Goal: Task Accomplishment & Management: Complete application form

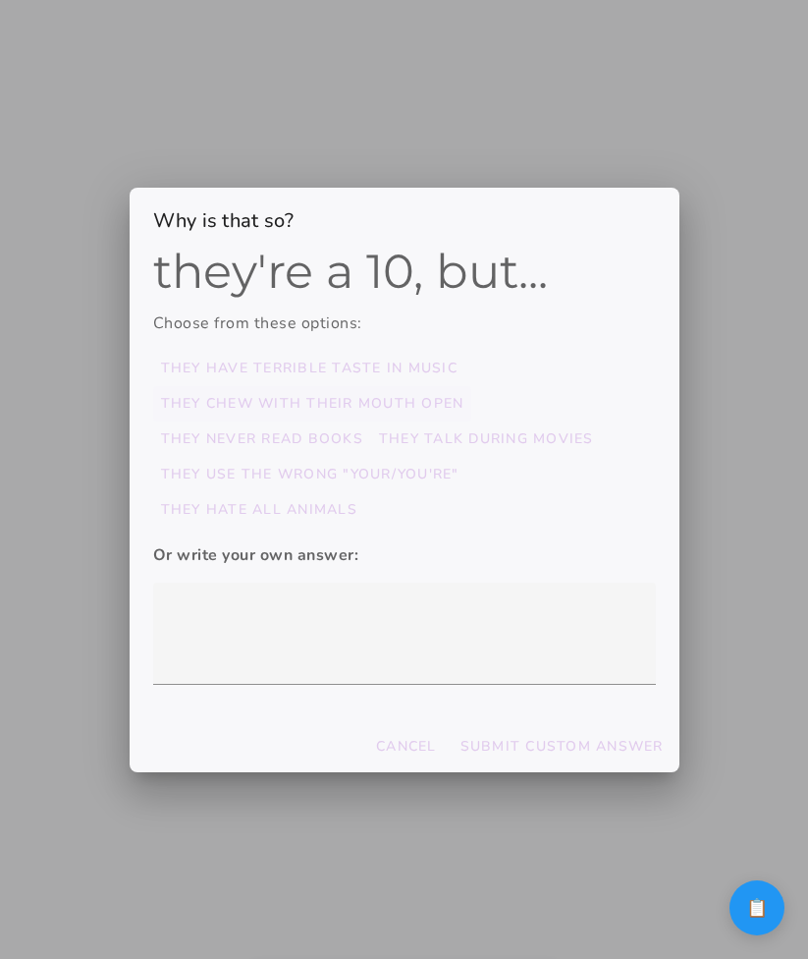
click at [0, 0] on slot "they chew with their mouth open" at bounding box center [0, 0] width 0 height 0
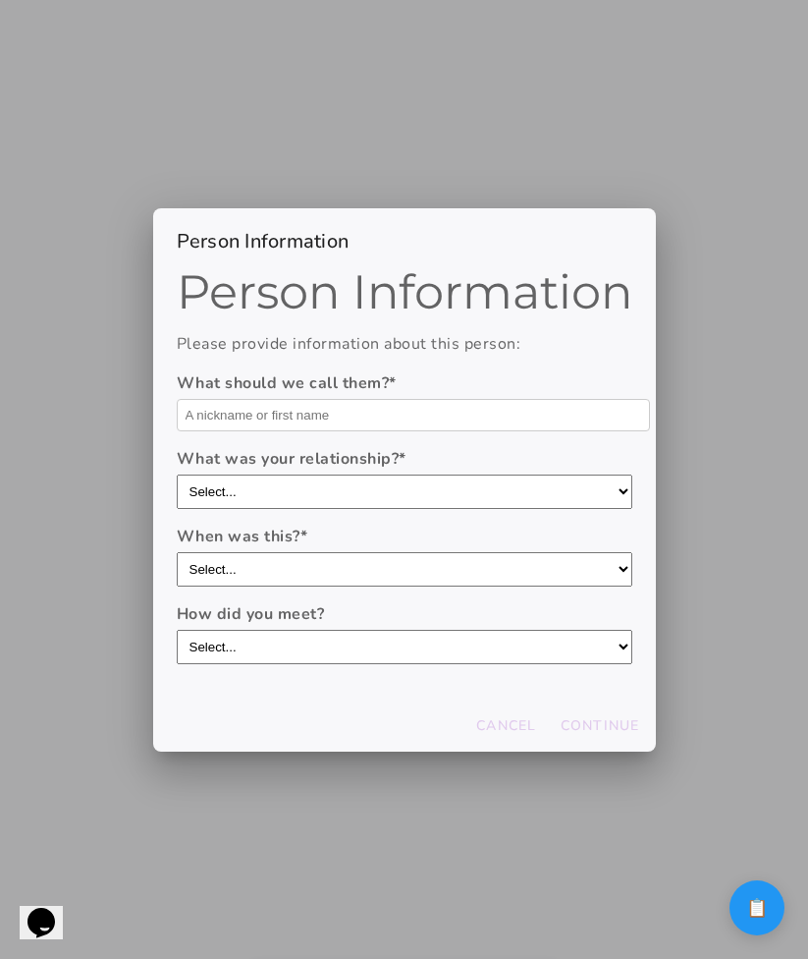
click at [266, 406] on input "text" at bounding box center [413, 415] width 473 height 32
type input "asdasd"
click at [577, 714] on button "Continue" at bounding box center [600, 725] width 95 height 35
click at [331, 401] on input "text" at bounding box center [413, 415] width 473 height 32
type input "Asd"
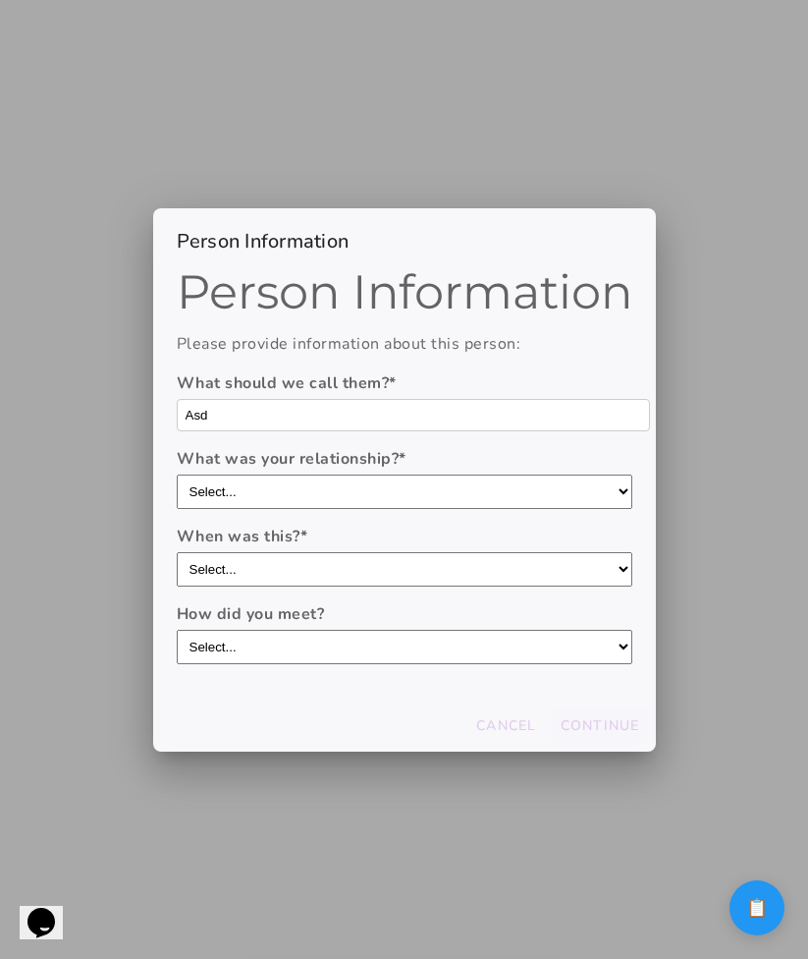
click at [610, 712] on button "Continue" at bounding box center [600, 725] width 95 height 35
click at [386, 430] on form "What should we call them? * What was your relationship? * Select... boyfriend/g…" at bounding box center [405, 517] width 456 height 293
click at [386, 421] on input "text" at bounding box center [413, 415] width 473 height 32
type input "Ads"
click at [0, 0] on slot "Continue" at bounding box center [0, 0] width 0 height 0
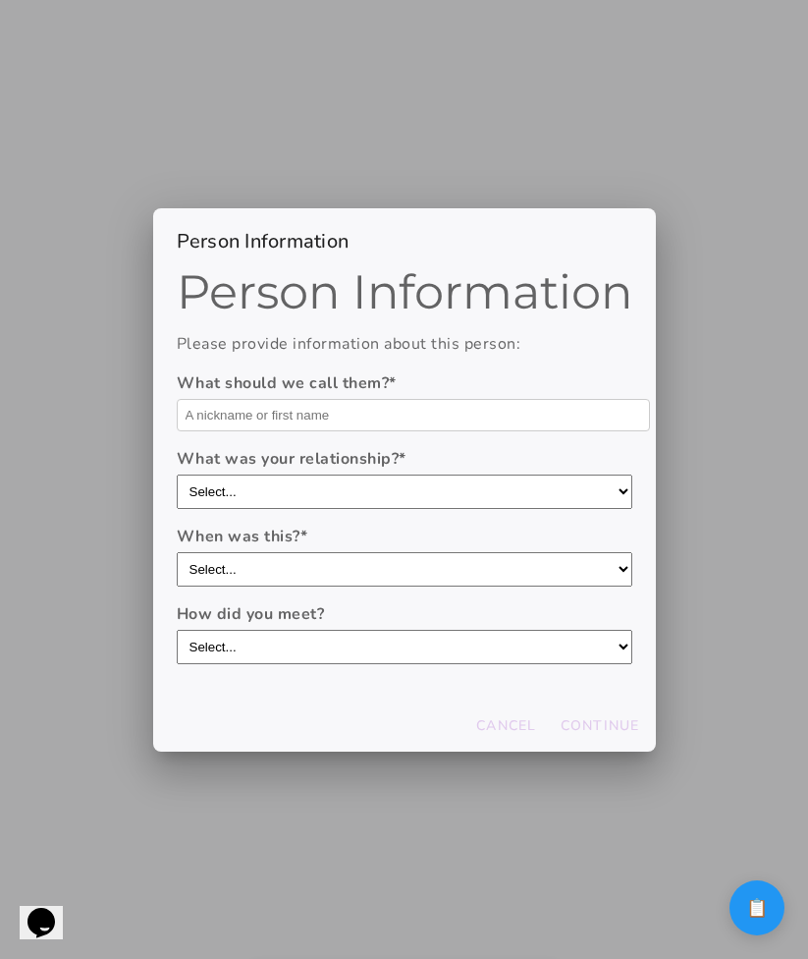
click at [553, 407] on input "text" at bounding box center [413, 415] width 473 height 32
type input "a"
click at [0, 0] on slot "Continue" at bounding box center [0, 0] width 0 height 0
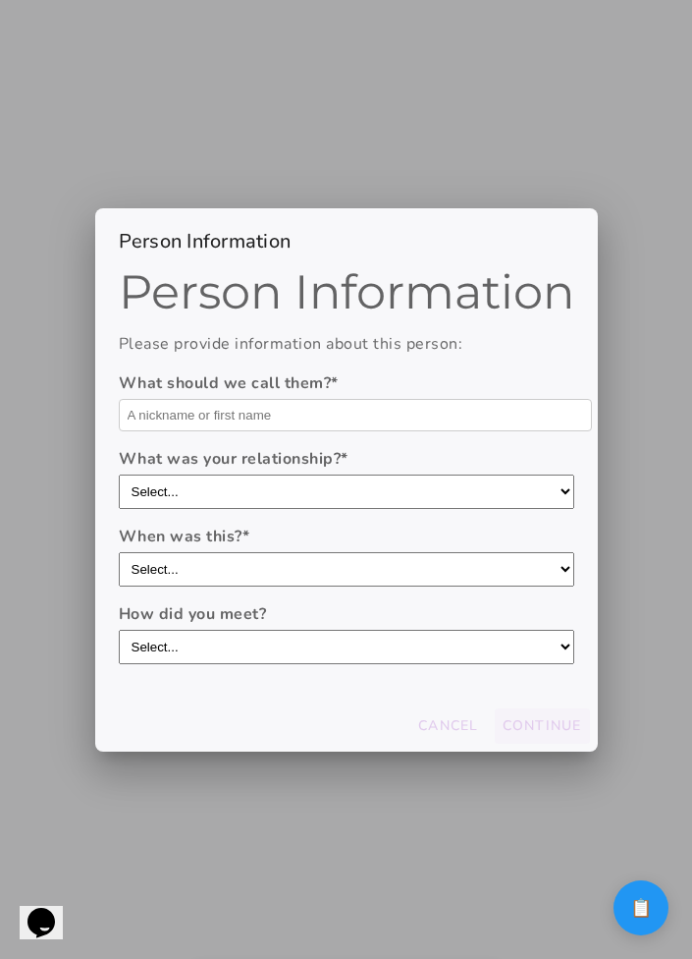
click at [470, 402] on input "text" at bounding box center [355, 415] width 473 height 32
type input "Ads"
click at [0, 0] on slot "Continue" at bounding box center [0, 0] width 0 height 0
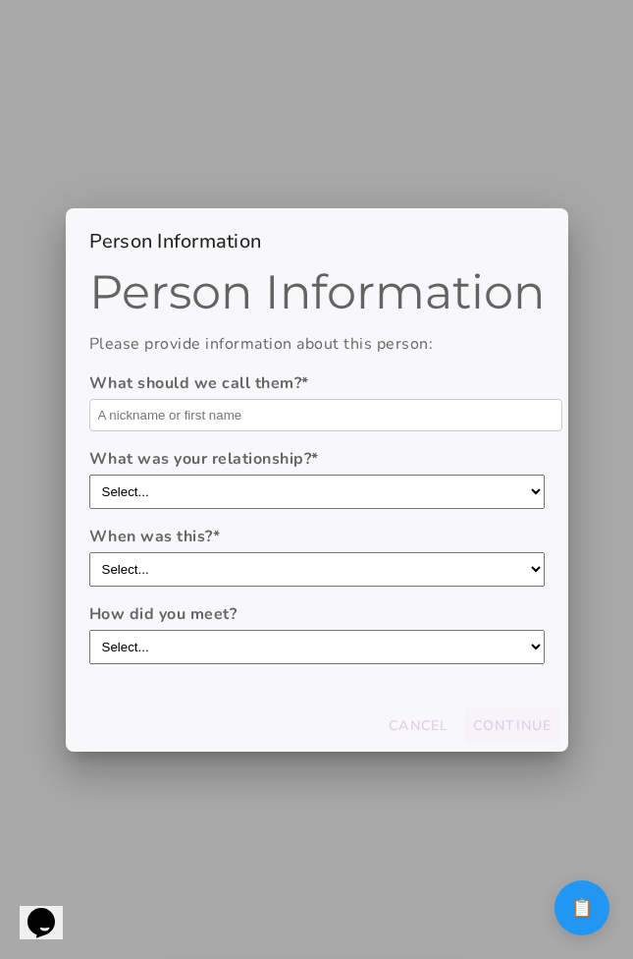
click at [225, 458] on label "What was your relationship? *" at bounding box center [317, 459] width 456 height 24
click at [225, 474] on select "Select... boyfriend/girlfriend casual dating hookup partner friend with benefit…" at bounding box center [317, 491] width 456 height 34
click at [228, 437] on form "What should we call them? * What was your relationship? * Select... boyfriend/g…" at bounding box center [317, 517] width 456 height 293
click at [234, 417] on input "text" at bounding box center [325, 415] width 473 height 32
type input "Ads"
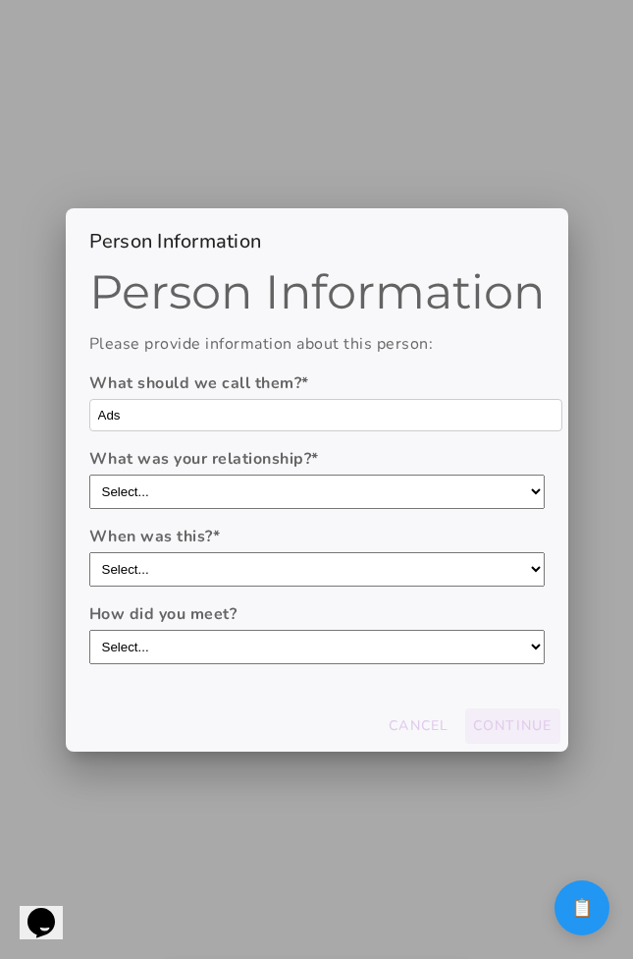
click at [0, 0] on slot "Continue" at bounding box center [0, 0] width 0 height 0
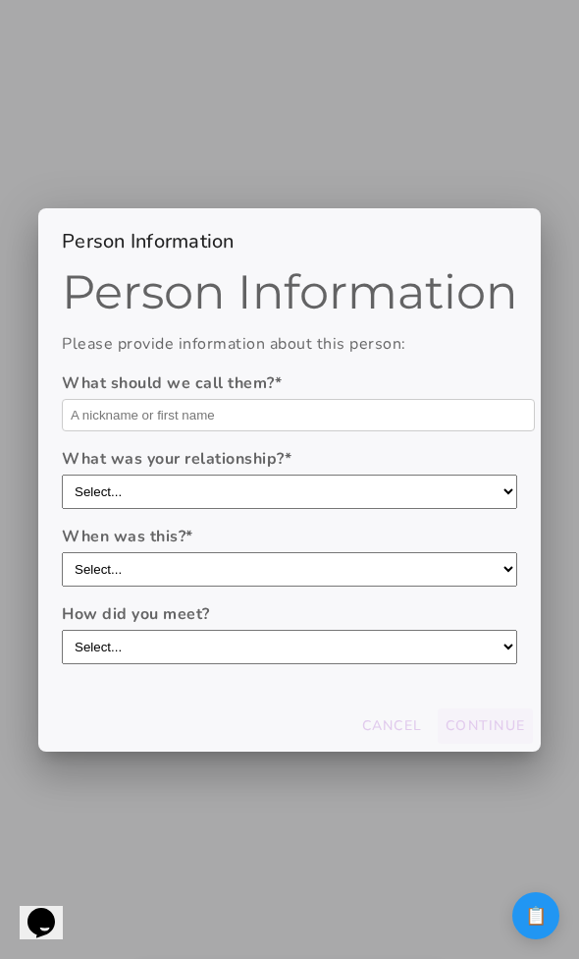
click at [312, 403] on input "text" at bounding box center [298, 415] width 473 height 32
type input "Ads"
click at [0, 0] on slot "Continue" at bounding box center [0, 0] width 0 height 0
click at [242, 402] on input "text" at bounding box center [298, 415] width 473 height 32
type input "Ads"
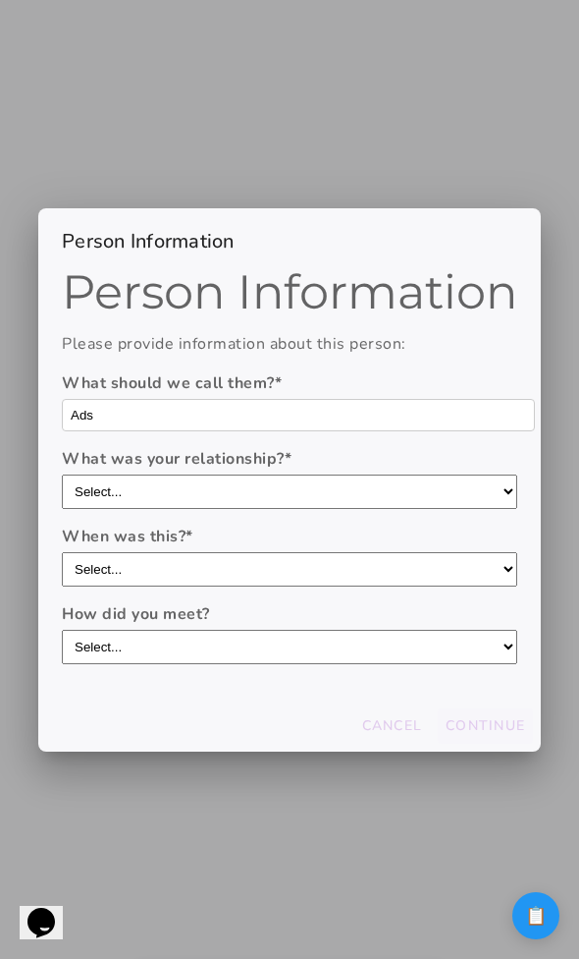
click at [0, 0] on slot "Continue" at bounding box center [0, 0] width 0 height 0
click at [237, 409] on input "text" at bounding box center [298, 415] width 473 height 32
type input "Asd"
click at [0, 0] on slot "Continue" at bounding box center [0, 0] width 0 height 0
click at [292, 408] on input "text" at bounding box center [298, 415] width 473 height 32
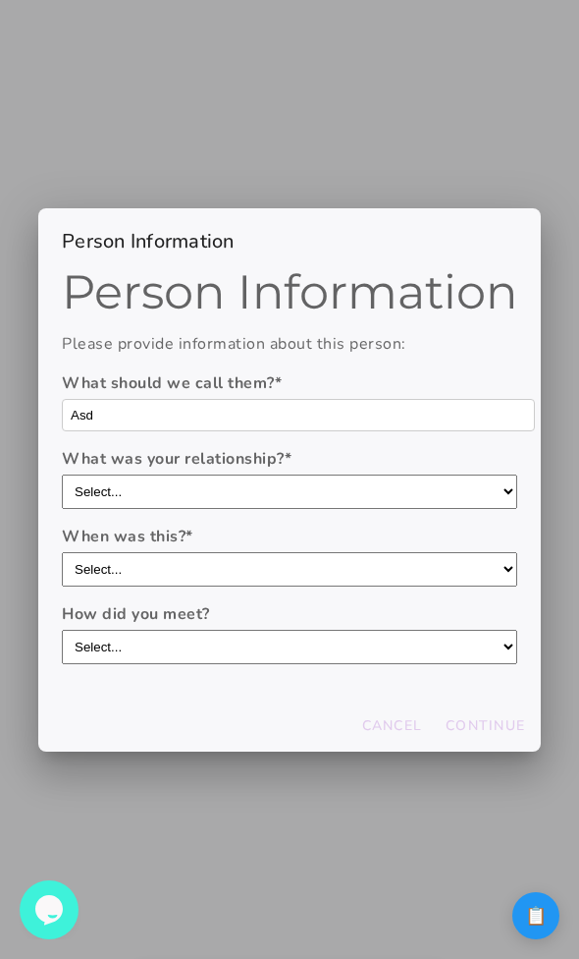
type input "Asd"
click at [316, 410] on input "text" at bounding box center [298, 415] width 473 height 32
type input "asd"
click at [484, 714] on button "Continue" at bounding box center [485, 725] width 95 height 35
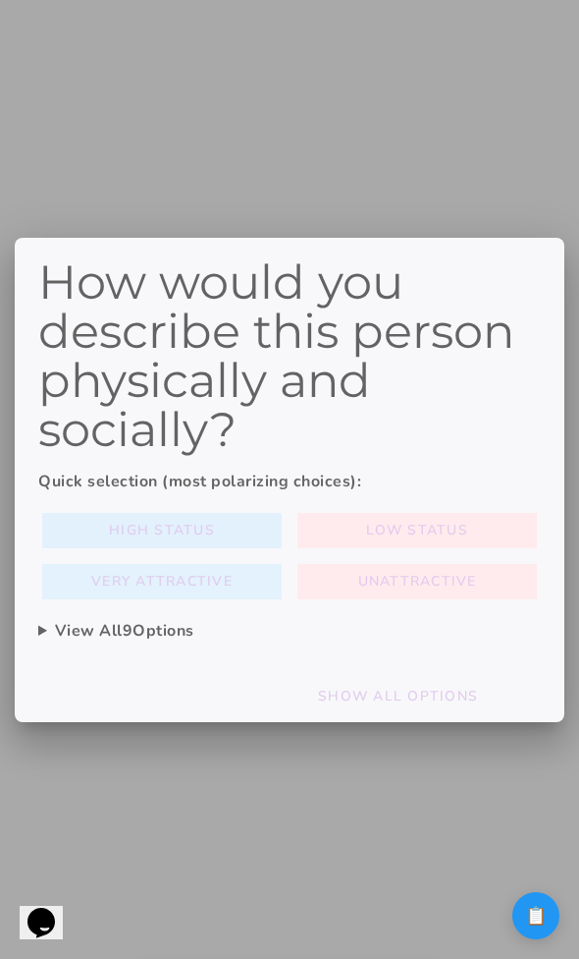
click at [0, 0] on slot "High Status" at bounding box center [0, 0] width 0 height 0
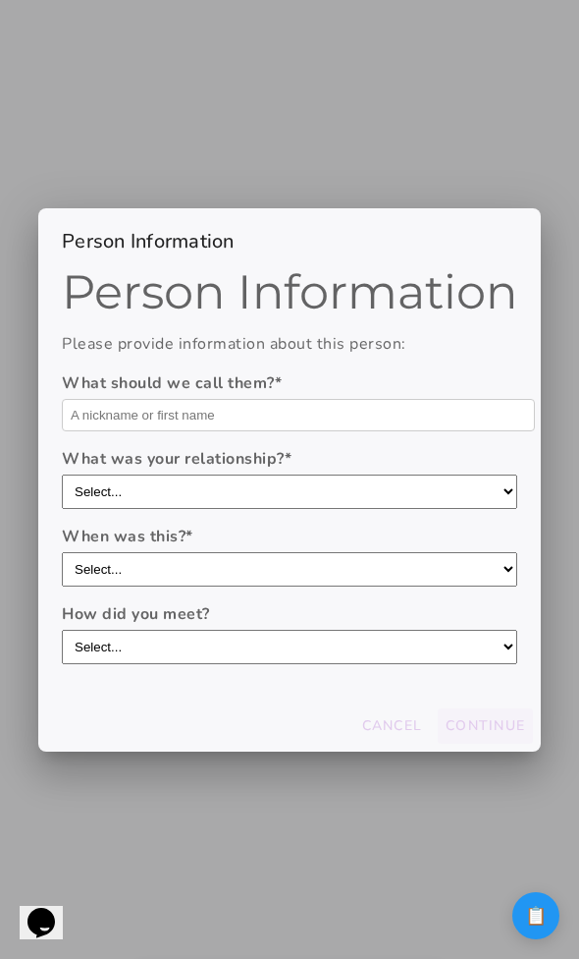
click at [340, 411] on input "text" at bounding box center [298, 415] width 473 height 32
type input "Asd"
click at [0, 0] on slot "Continue" at bounding box center [0, 0] width 0 height 0
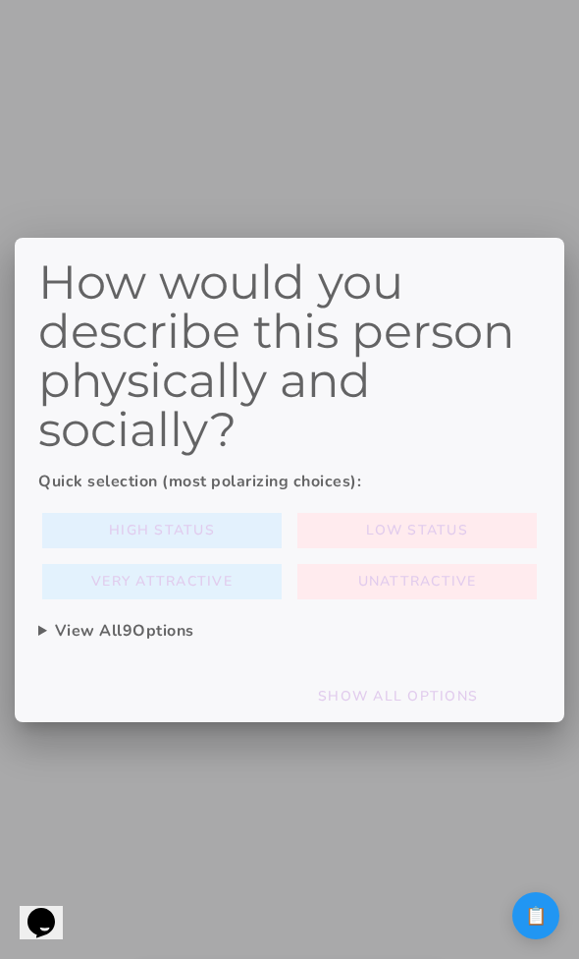
click at [213, 523] on span "High Status" at bounding box center [162, 531] width 106 height 24
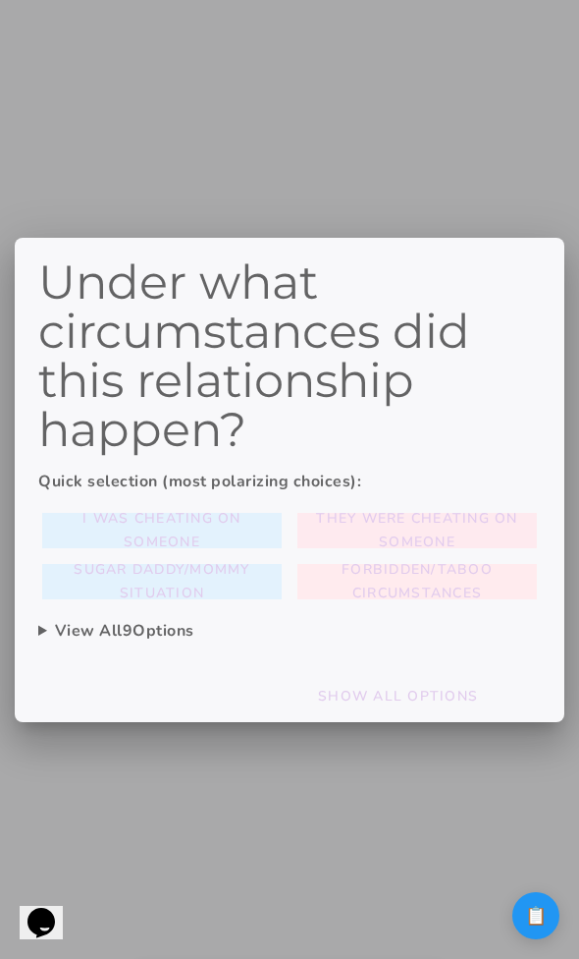
click at [0, 0] on slot "They were cheating on someone" at bounding box center [0, 0] width 0 height 0
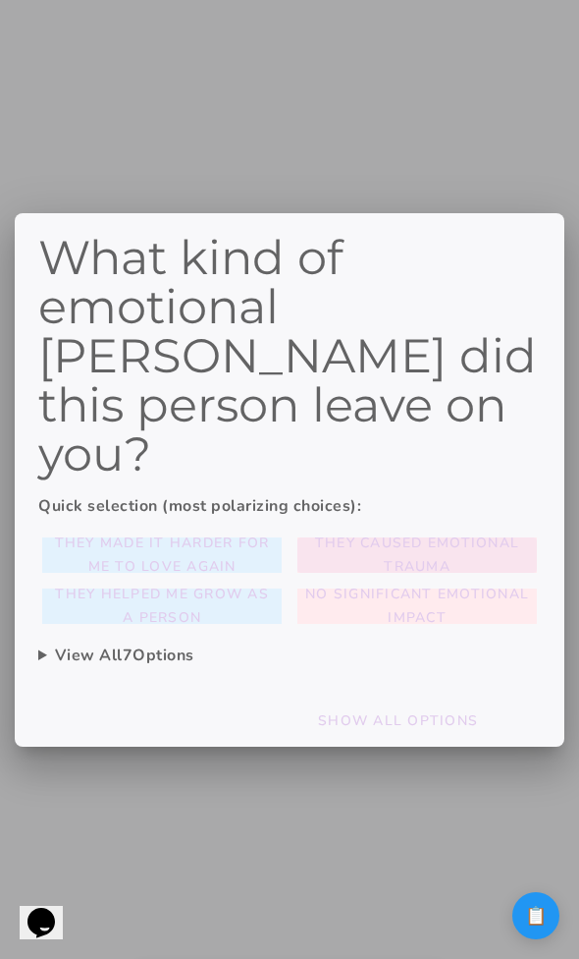
click at [320, 531] on span "They caused emotional trauma" at bounding box center [417, 554] width 224 height 47
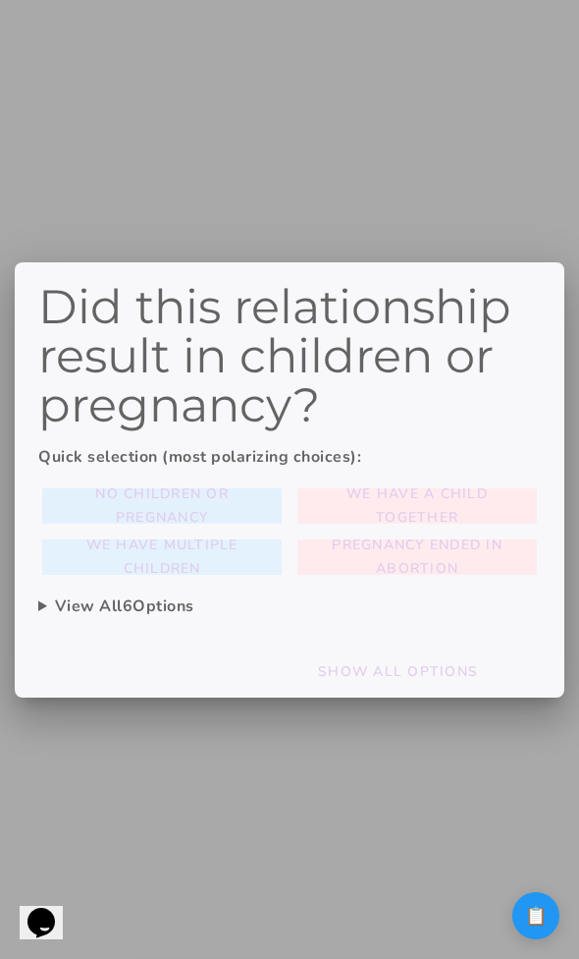
click at [0, 0] on slot "No children or pregnancy" at bounding box center [0, 0] width 0 height 0
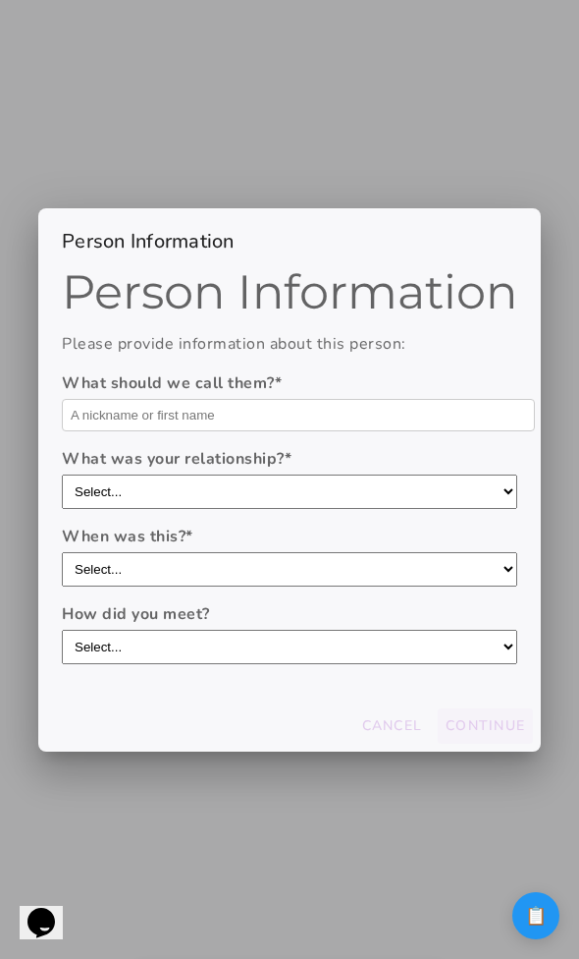
click at [255, 427] on input "text" at bounding box center [298, 415] width 473 height 32
type input "Ads"
click at [516, 710] on button "Continue" at bounding box center [485, 725] width 95 height 35
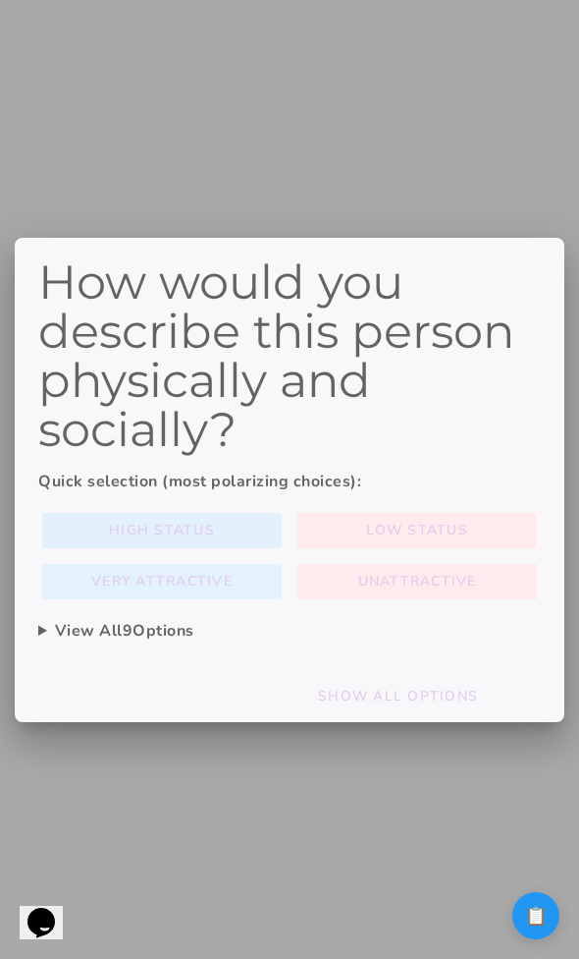
click at [238, 517] on button "High Status" at bounding box center [162, 530] width 240 height 35
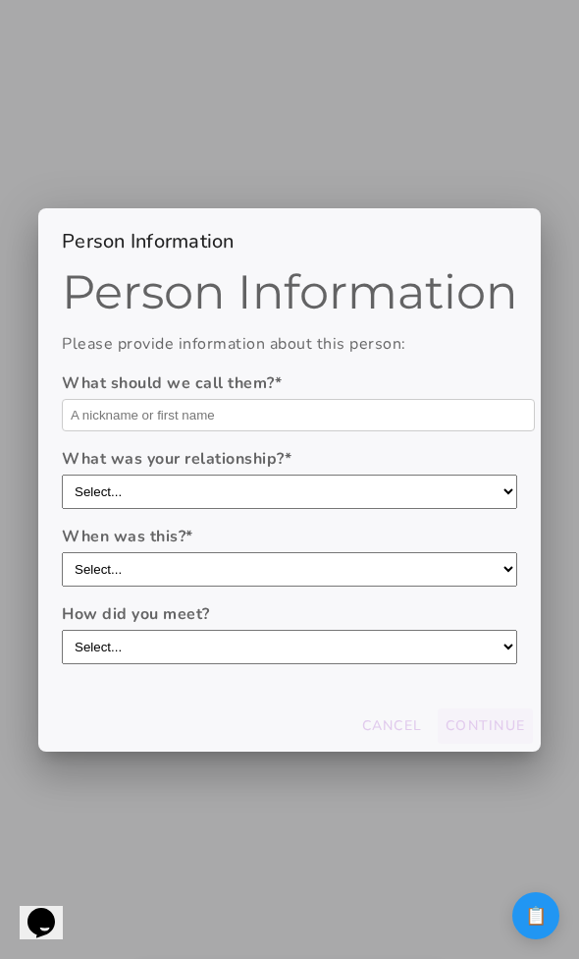
click at [250, 417] on input "text" at bounding box center [298, 415] width 473 height 32
type input "Asd"
click at [0, 0] on slot "Continue" at bounding box center [0, 0] width 0 height 0
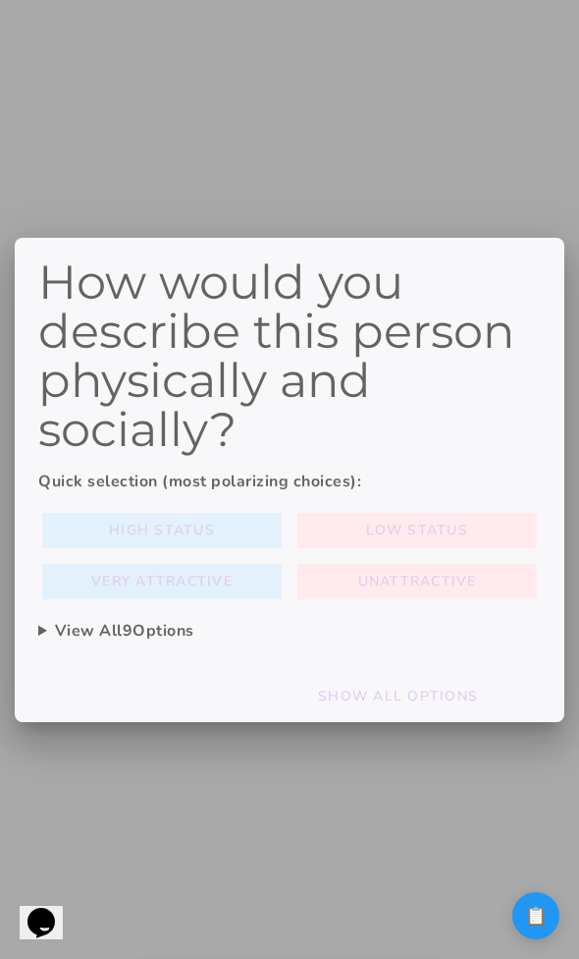
click at [0, 0] on slot "Very Attractive" at bounding box center [0, 0] width 0 height 0
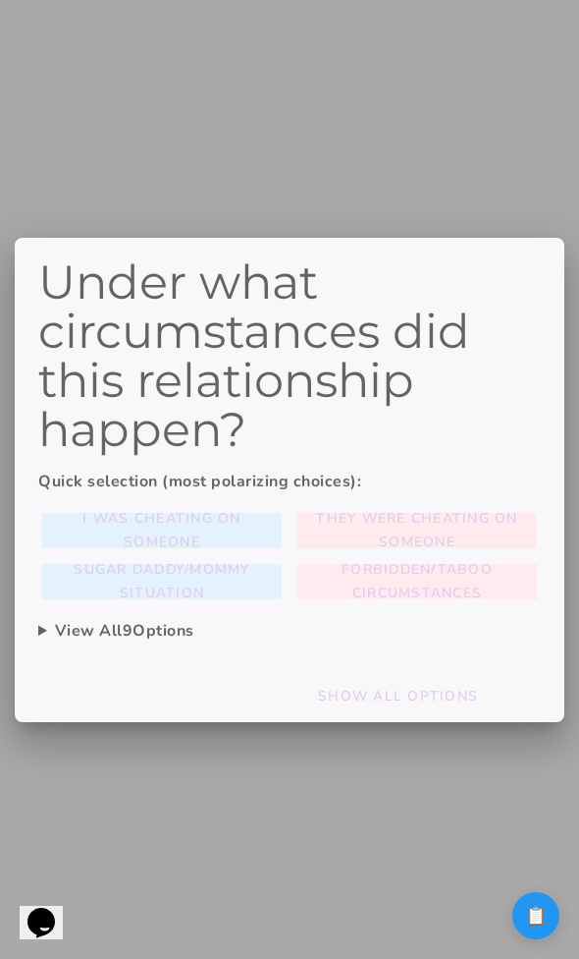
click at [0, 0] on slot "Forbidden/taboo circumstances" at bounding box center [0, 0] width 0 height 0
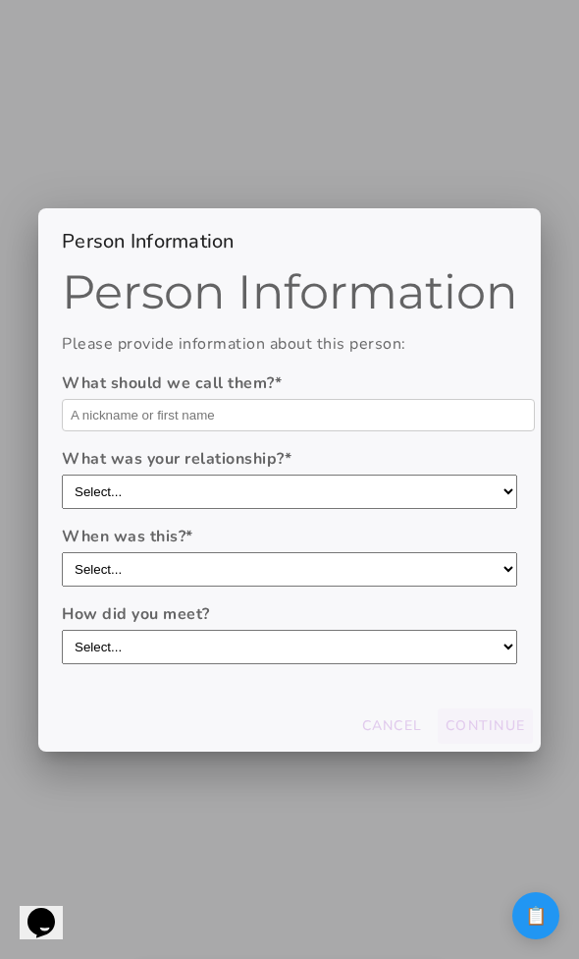
click at [237, 416] on input "text" at bounding box center [298, 415] width 473 height 32
type input "Domozinho"
click at [468, 713] on button "Continue" at bounding box center [485, 725] width 95 height 35
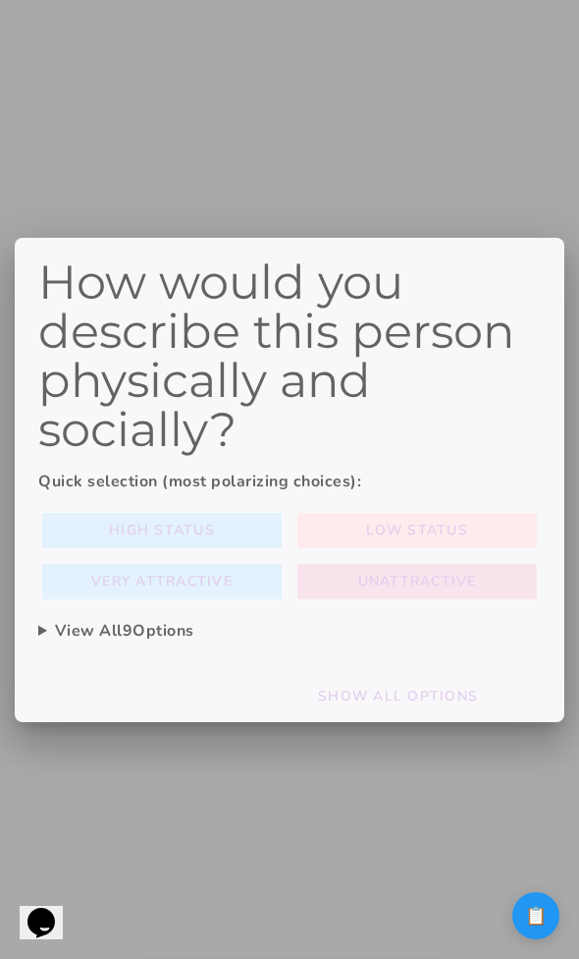
click at [0, 0] on slot "Unattractive" at bounding box center [0, 0] width 0 height 0
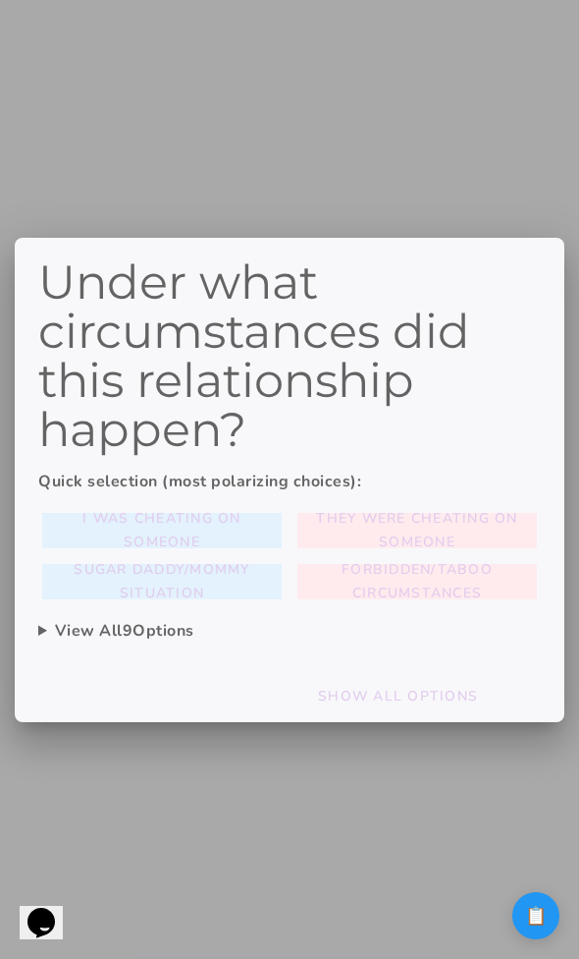
click at [400, 632] on summary "View All 9 Options" at bounding box center [289, 631] width 503 height 24
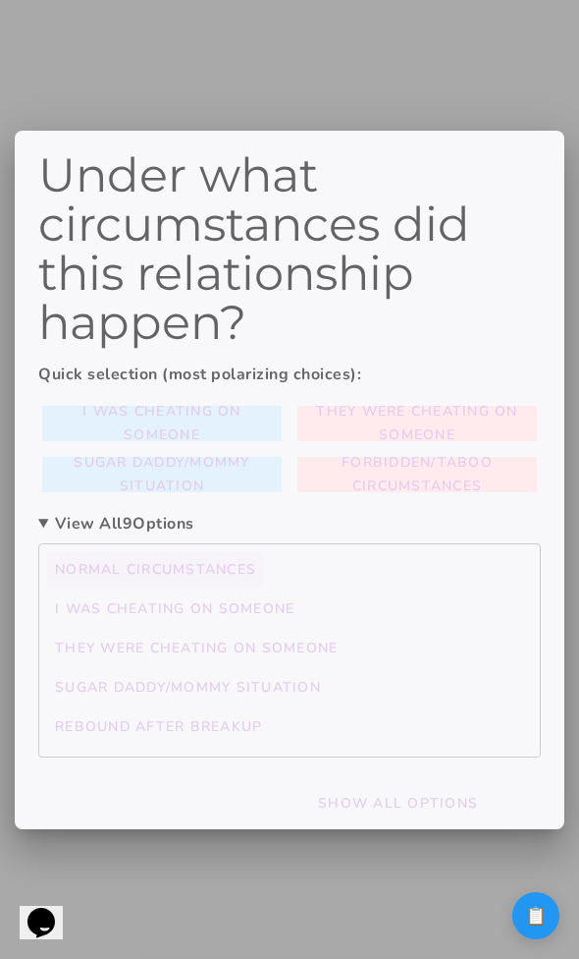
click at [411, 577] on mwc-button "Normal circumstances" at bounding box center [289, 569] width 485 height 35
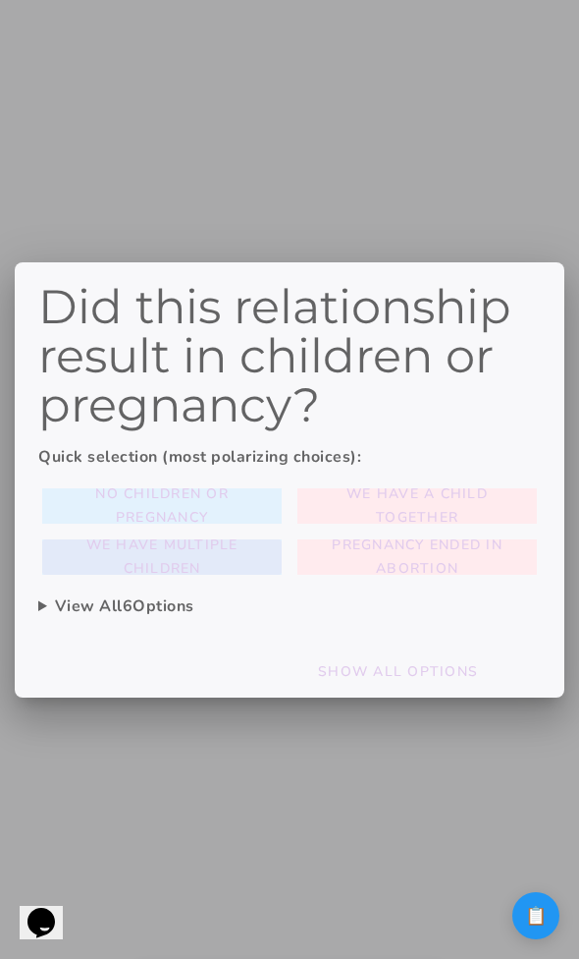
click at [265, 561] on span "We have multiple children" at bounding box center [162, 556] width 224 height 47
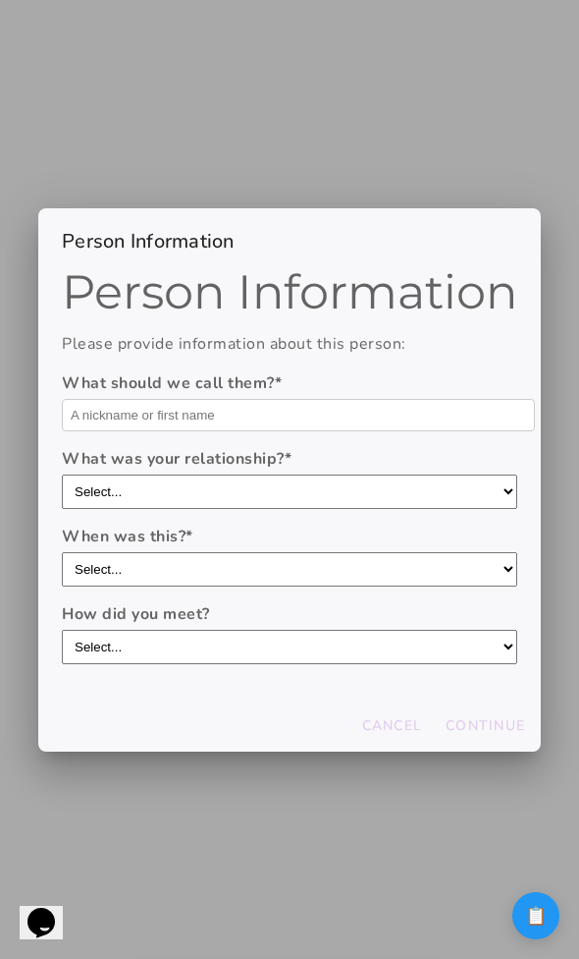
click at [263, 428] on input "text" at bounding box center [298, 415] width 473 height 32
type input "Domo"
click at [463, 709] on button "Continue" at bounding box center [485, 725] width 95 height 35
click at [284, 399] on input "text" at bounding box center [298, 415] width 473 height 32
type input "Ads"
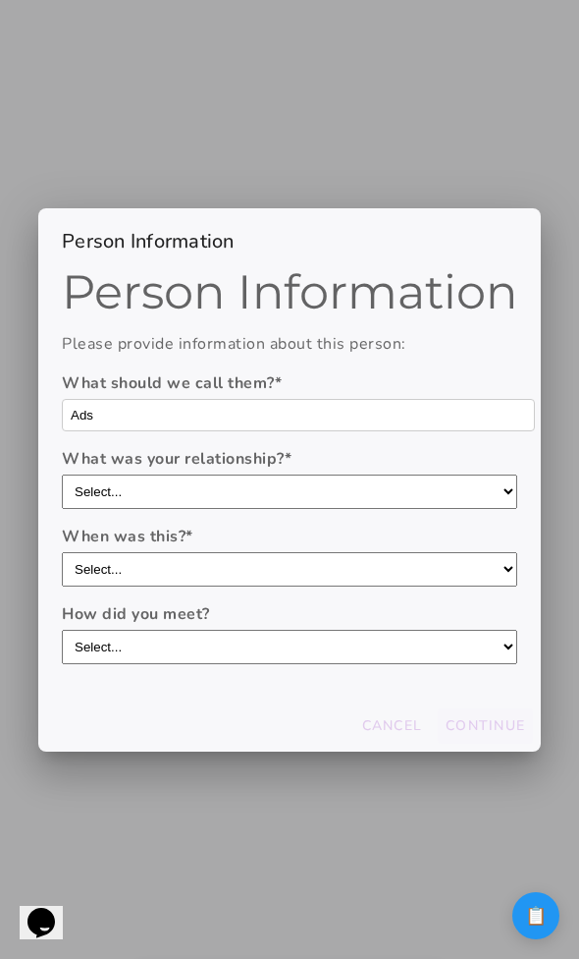
click at [0, 0] on slot "Continue" at bounding box center [0, 0] width 0 height 0
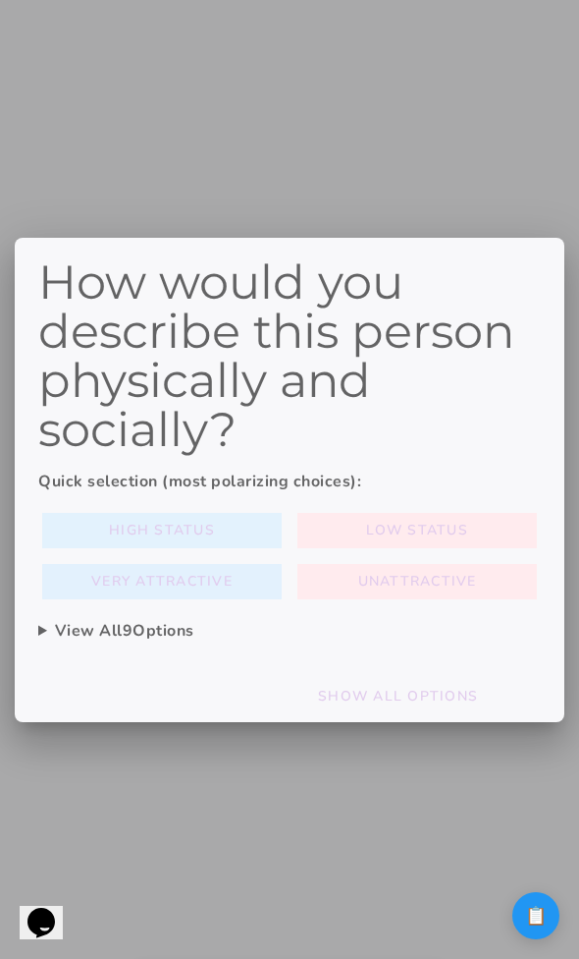
click at [0, 0] on slot "Very Attractive" at bounding box center [0, 0] width 0 height 0
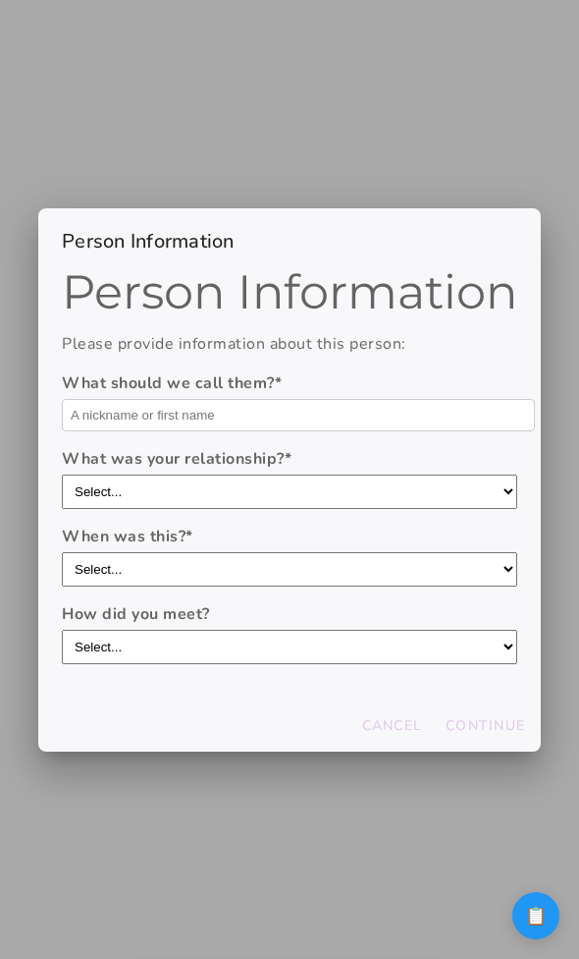
click at [287, 413] on input "text" at bounding box center [298, 415] width 473 height 32
type input "Asd"
click at [0, 0] on slot "Continue" at bounding box center [0, 0] width 0 height 0
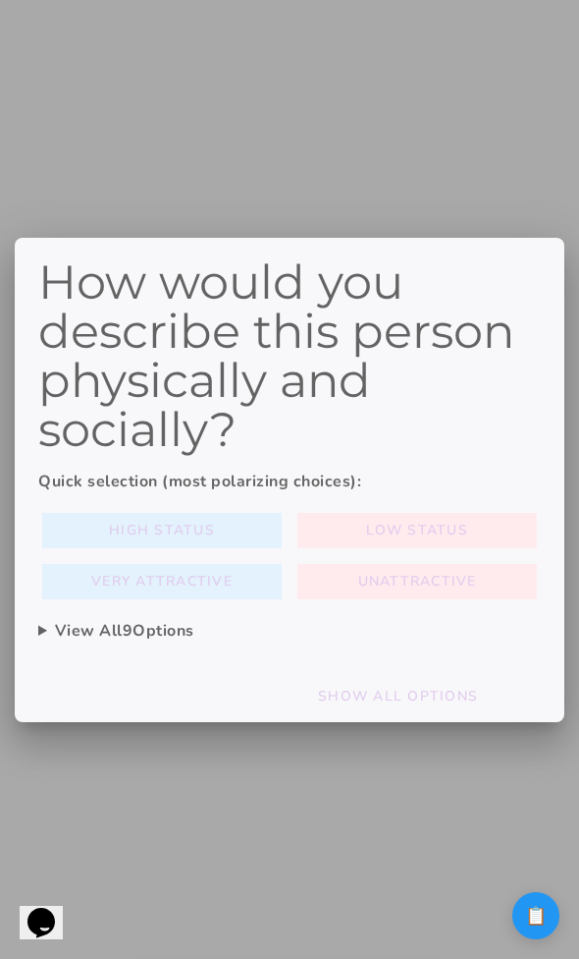
click at [178, 498] on div "How would you describe this person physically and socially? Quick selection (mo…" at bounding box center [289, 453] width 503 height 393
click at [0, 0] on slot "High Status" at bounding box center [0, 0] width 0 height 0
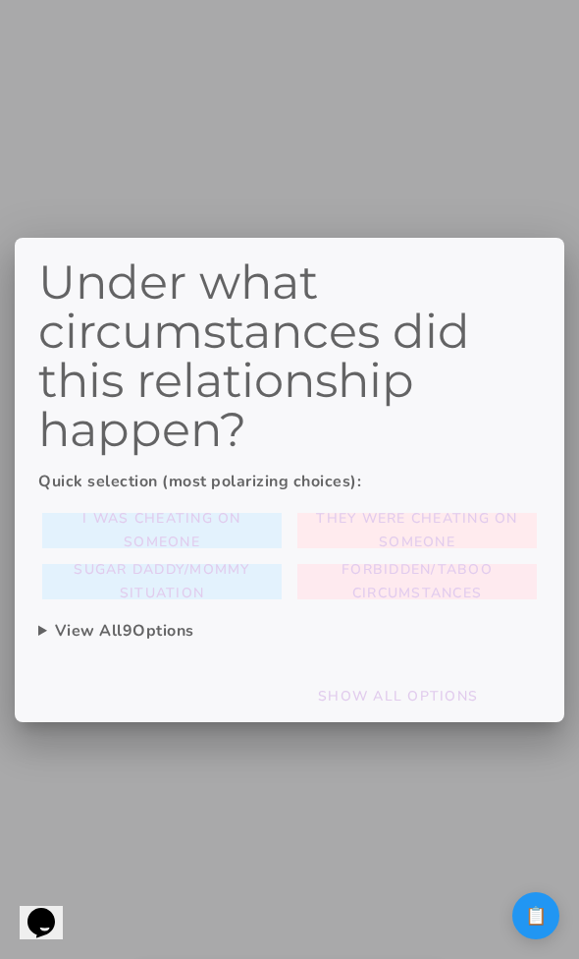
click at [376, 561] on div "I was cheating on someone They were cheating on someone Sugar daddy/mommy situa…" at bounding box center [289, 556] width 503 height 94
click at [375, 579] on span "Forbidden/taboo circumstances" at bounding box center [417, 581] width 224 height 47
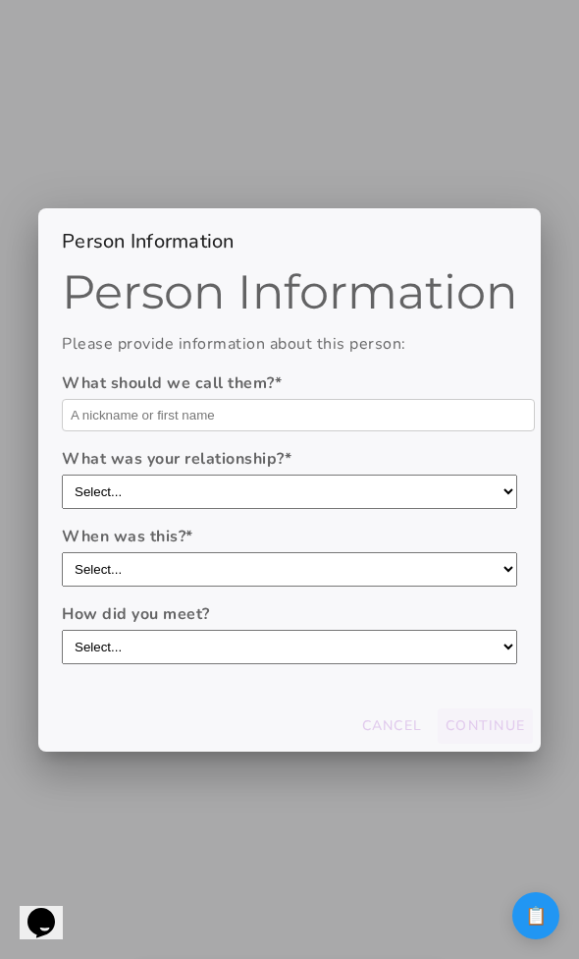
click at [221, 404] on input "text" at bounding box center [298, 415] width 473 height 32
type input "Asd"
click at [0, 0] on slot "Continue" at bounding box center [0, 0] width 0 height 0
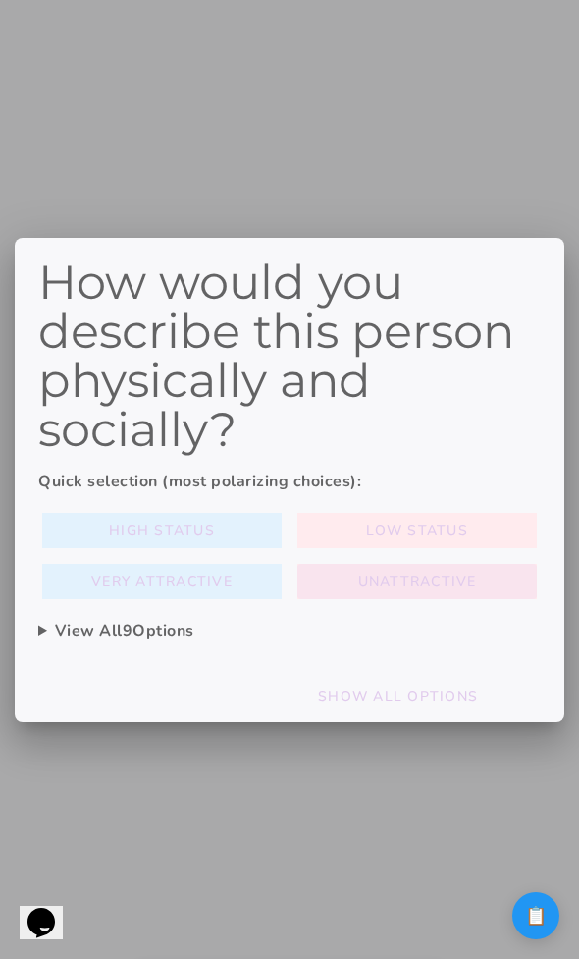
click at [308, 591] on button "Unattractive" at bounding box center [418, 581] width 240 height 35
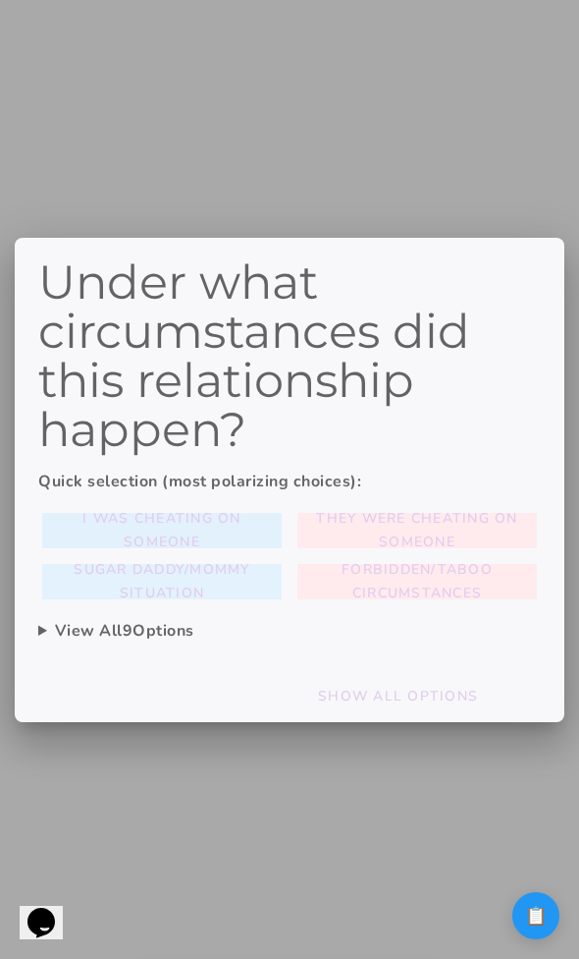
click at [0, 0] on slot "I was cheating on someone" at bounding box center [0, 0] width 0 height 0
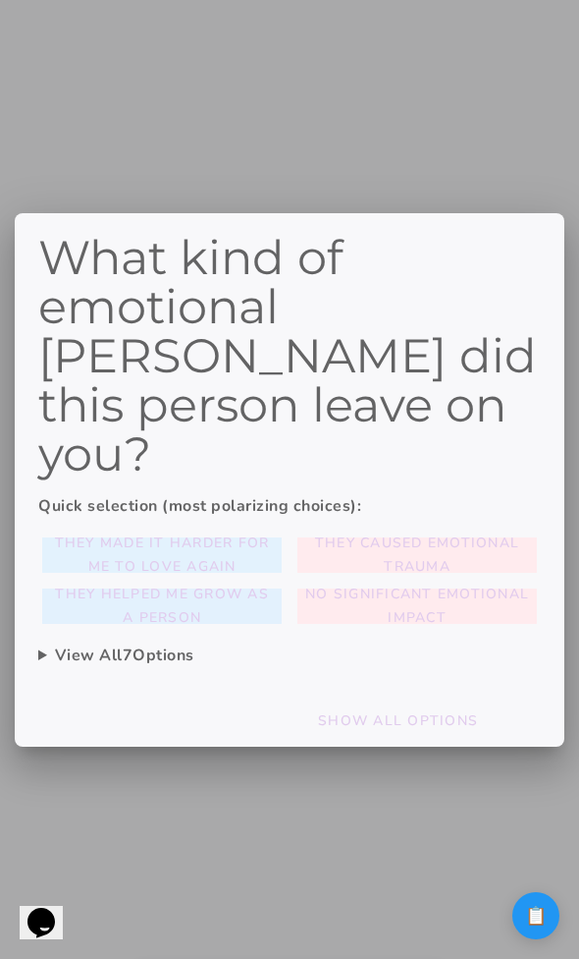
click at [278, 594] on button "They helped me grow as a person" at bounding box center [162, 605] width 240 height 35
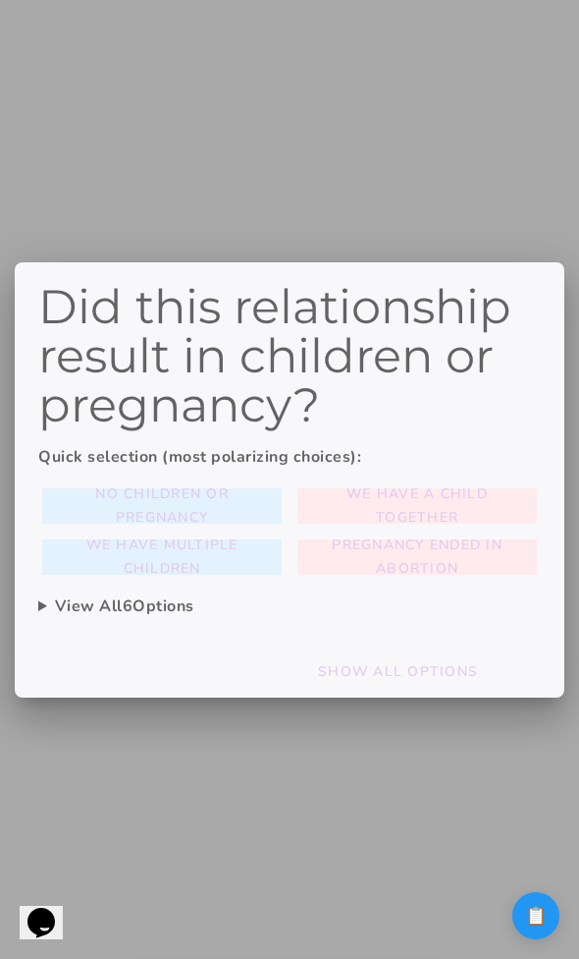
click at [439, 527] on div "No children or pregnancy We have a child together We have multiple children Pre…" at bounding box center [289, 531] width 503 height 94
click at [0, 0] on slot "We have a child together" at bounding box center [0, 0] width 0 height 0
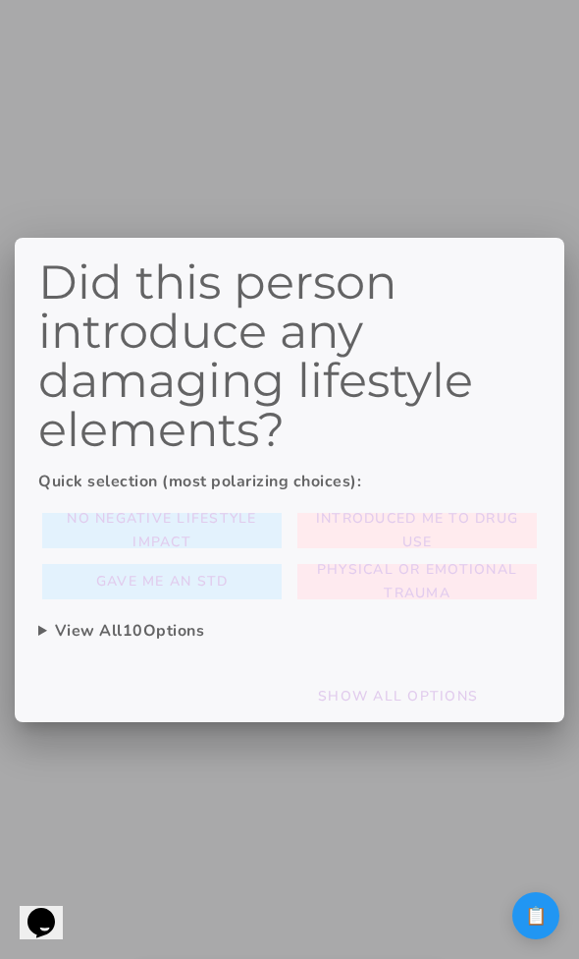
click at [347, 585] on span "Physical or emotional trauma" at bounding box center [417, 581] width 224 height 47
